Goal: Task Accomplishment & Management: Manage account settings

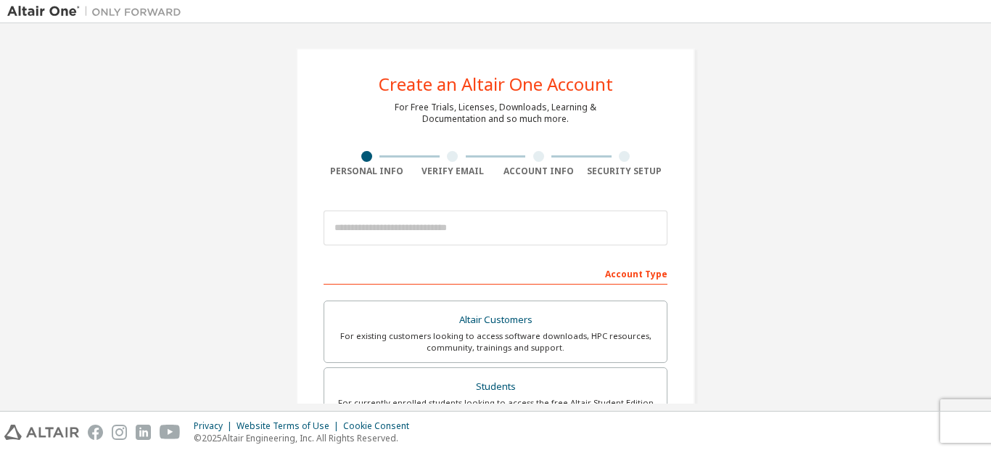
scroll to position [396, 0]
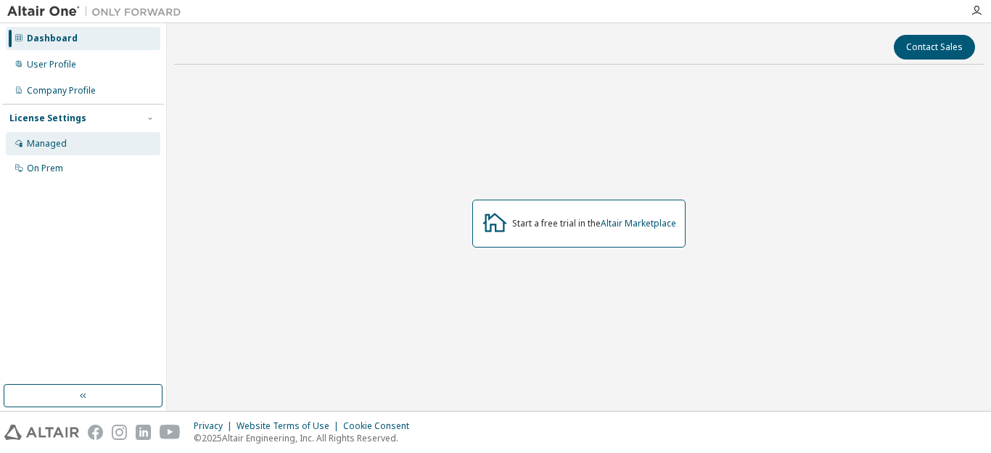
click at [103, 152] on div "Managed" at bounding box center [83, 143] width 155 height 23
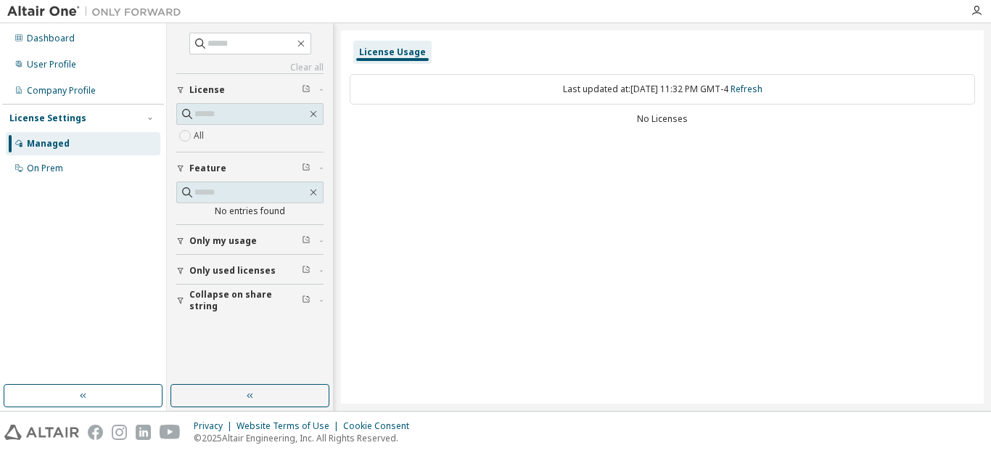
click at [251, 239] on span "Only my usage" at bounding box center [222, 241] width 67 height 12
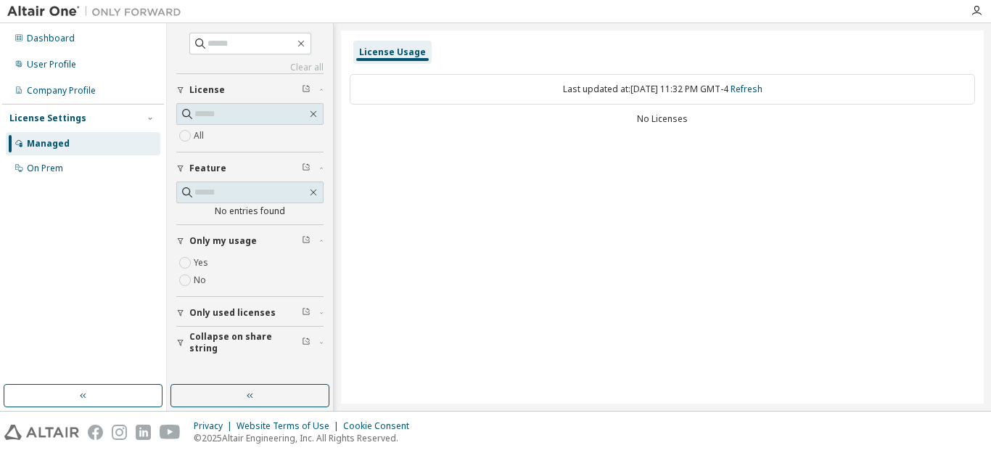
click at [254, 242] on div "Only my usage" at bounding box center [254, 241] width 130 height 12
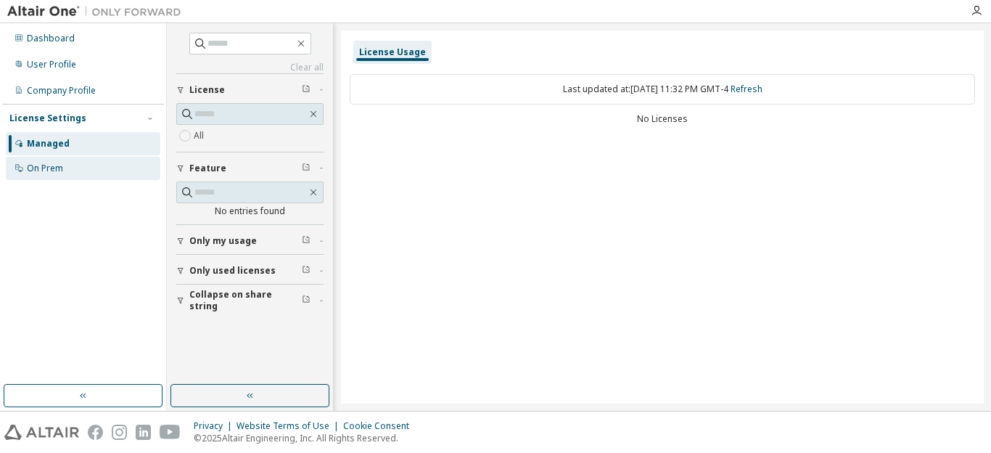
click at [95, 172] on div "On Prem" at bounding box center [83, 168] width 155 height 23
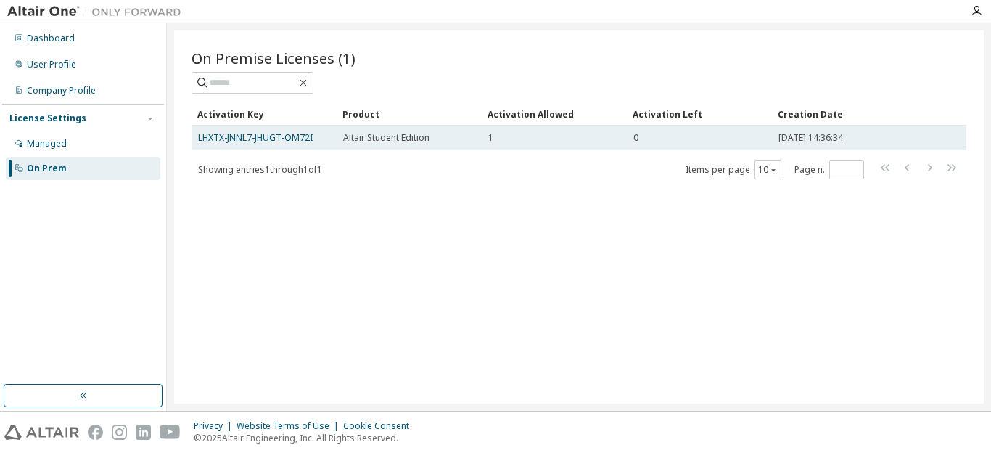
click at [385, 140] on span "Altair Student Edition" at bounding box center [386, 138] width 86 height 12
click at [330, 142] on td "LHXTX-JNNL7-JHUGT-OM72I" at bounding box center [264, 138] width 145 height 25
